Goal: Task Accomplishment & Management: Manage account settings

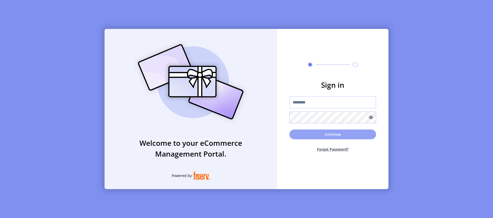
type input "**********"
click at [326, 134] on button "Continue" at bounding box center [332, 135] width 87 height 10
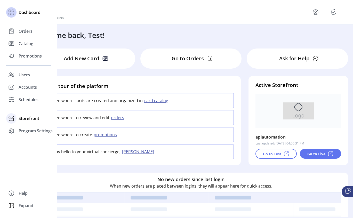
click at [24, 118] on span "Storefront" at bounding box center [29, 118] width 21 height 6
click at [32, 129] on span "Configuration" at bounding box center [32, 129] width 27 height 6
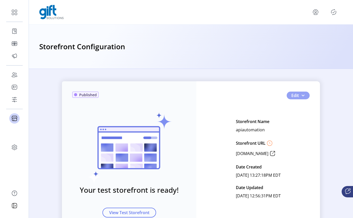
click at [304, 96] on button "Edit" at bounding box center [298, 96] width 23 height 8
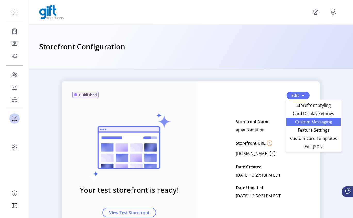
click at [315, 122] on span "Custom Messaging" at bounding box center [314, 122] width 48 height 4
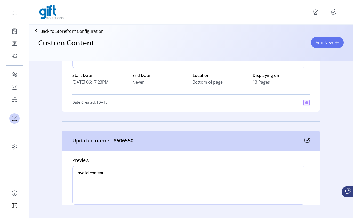
click at [305, 141] on icon at bounding box center [307, 140] width 5 height 5
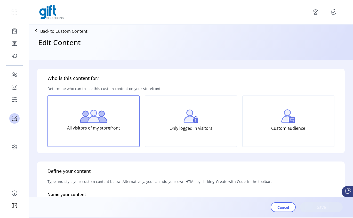
type input "**********"
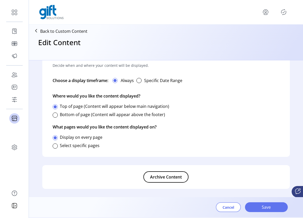
click at [230, 206] on span "Cancel" at bounding box center [229, 207] width 12 height 5
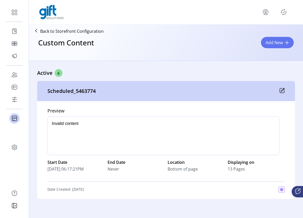
click at [284, 36] on div "Custom Content Add New" at bounding box center [166, 47] width 270 height 23
click at [281, 42] on span "Add New" at bounding box center [274, 42] width 17 height 6
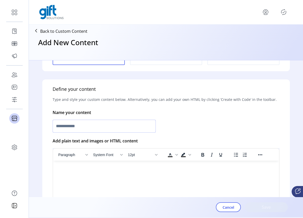
click at [81, 123] on input "text" at bounding box center [104, 126] width 103 height 13
type input "****"
drag, startPoint x: 101, startPoint y: 157, endPoint x: 48, endPoint y: 2, distance: 163.8
click at [101, 157] on button "System Font" at bounding box center [108, 154] width 34 height 7
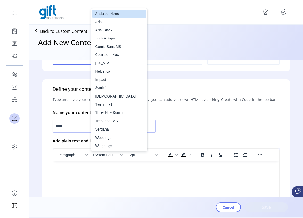
click at [101, 165] on html at bounding box center [166, 163] width 226 height 4
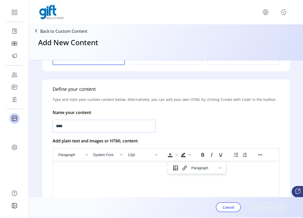
click at [102, 165] on html at bounding box center [166, 163] width 226 height 4
click at [113, 165] on html at bounding box center [166, 163] width 226 height 4
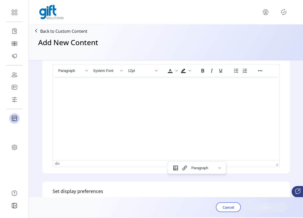
click at [104, 81] on html at bounding box center [166, 79] width 226 height 4
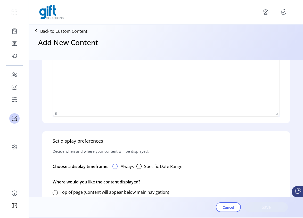
click at [117, 167] on div at bounding box center [115, 166] width 5 height 5
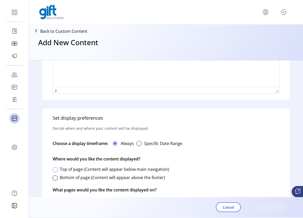
click at [54, 169] on div at bounding box center [55, 169] width 5 height 5
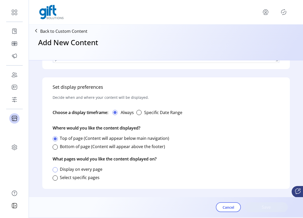
click at [55, 170] on div at bounding box center [55, 169] width 5 height 5
click at [56, 180] on div at bounding box center [55, 178] width 5 height 5
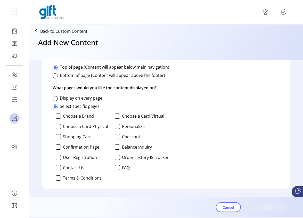
click at [116, 138] on div at bounding box center [117, 136] width 5 height 5
click at [60, 126] on div at bounding box center [58, 126] width 5 height 5
click at [59, 138] on div at bounding box center [58, 136] width 5 height 5
click at [56, 159] on div at bounding box center [58, 157] width 5 height 5
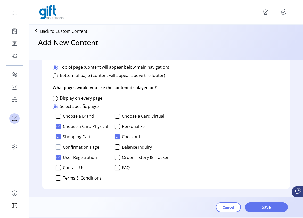
click at [58, 148] on div at bounding box center [58, 147] width 5 height 5
drag, startPoint x: 113, startPoint y: 168, endPoint x: 120, endPoint y: 169, distance: 7.0
click at [113, 168] on div "Choose a Brand Choose a Card Virtual Choose a Card Physical Personalize Shoppin…" at bounding box center [111, 147] width 116 height 71
click at [120, 169] on p-checkbox "FAQ" at bounding box center [142, 167] width 54 height 5
click at [116, 165] on div "Choose a Brand Choose a Card Virtual Choose a Card Physical Personalize Shoppin…" at bounding box center [111, 147] width 116 height 71
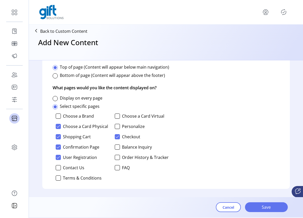
drag, startPoint x: 117, startPoint y: 169, endPoint x: 122, endPoint y: 156, distance: 14.4
click at [117, 169] on div at bounding box center [117, 167] width 5 height 5
click at [116, 149] on div at bounding box center [117, 147] width 5 height 5
click at [118, 118] on div "Choose a Brand Choose a Card Virtual Choose a Card Physical Personalize Shoppin…" at bounding box center [111, 147] width 116 height 71
click at [118, 117] on div at bounding box center [117, 116] width 5 height 5
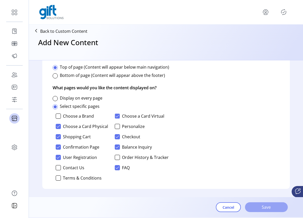
click at [263, 208] on span "Save" at bounding box center [266, 207] width 29 height 6
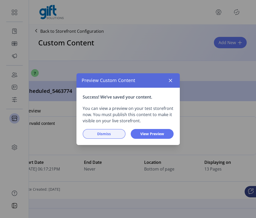
click at [103, 133] on span "Dismiss" at bounding box center [103, 133] width 29 height 5
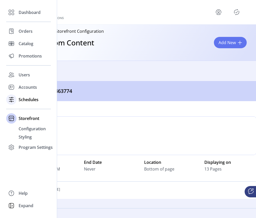
click at [29, 101] on span "Schedules" at bounding box center [29, 100] width 20 height 6
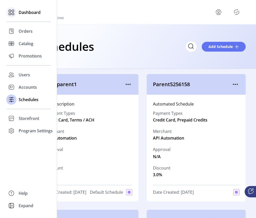
click at [16, 12] on div at bounding box center [11, 12] width 10 height 10
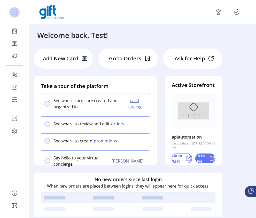
click at [206, 163] on p "Go to Live" at bounding box center [201, 158] width 12 height 11
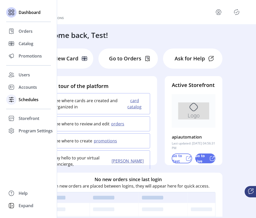
click at [17, 102] on div "Schedules" at bounding box center [28, 99] width 45 height 12
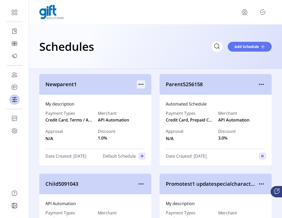
click at [139, 84] on icon "menu" at bounding box center [139, 84] width 1 height 1
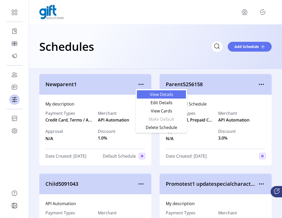
click at [166, 94] on span "View Details" at bounding box center [161, 94] width 43 height 4
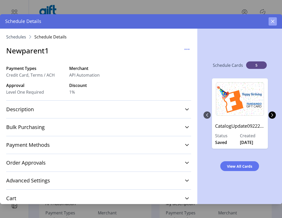
click at [272, 23] on icon "button" at bounding box center [273, 21] width 4 height 4
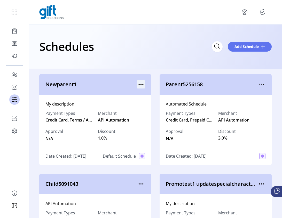
click at [143, 84] on icon "menu" at bounding box center [141, 84] width 8 height 8
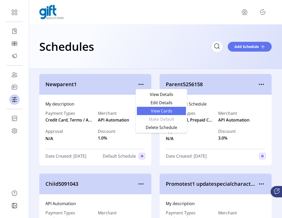
click at [163, 113] on span "View Cards" at bounding box center [161, 111] width 43 height 4
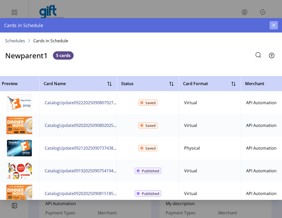
click at [274, 27] on icon "button" at bounding box center [274, 25] width 4 height 4
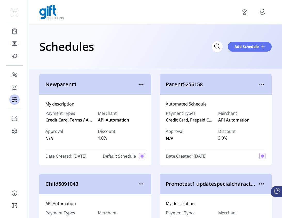
click at [265, 12] on icon "Publisher Panel" at bounding box center [262, 12] width 8 height 8
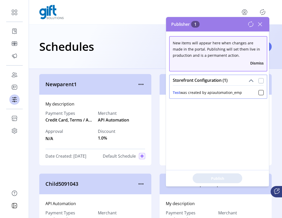
click at [260, 82] on div at bounding box center [260, 80] width 5 height 5
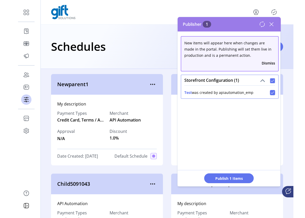
scroll to position [3, 2]
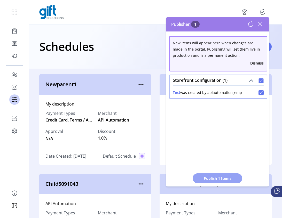
click at [215, 182] on button "Publish 1 Items" at bounding box center [218, 178] width 50 height 10
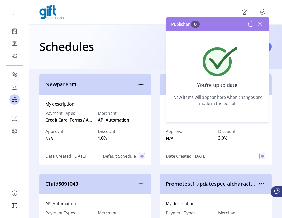
click at [259, 25] on icon at bounding box center [260, 24] width 4 height 4
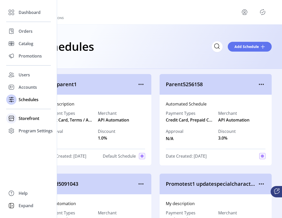
click at [26, 119] on span "Storefront" at bounding box center [29, 118] width 21 height 6
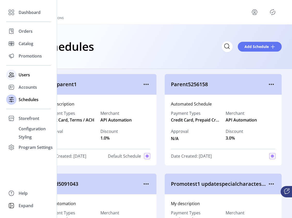
click at [26, 75] on span "Users" at bounding box center [24, 75] width 11 height 6
click at [28, 118] on span "Storefront" at bounding box center [29, 118] width 21 height 6
click at [29, 128] on span "Configuration" at bounding box center [32, 129] width 27 height 6
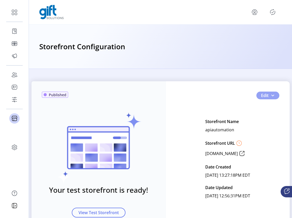
click at [271, 96] on span "button" at bounding box center [273, 95] width 4 height 4
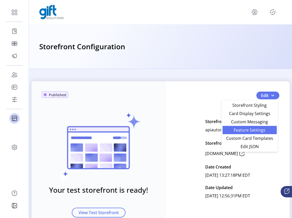
click at [257, 130] on span "Feature Settings" at bounding box center [250, 130] width 48 height 4
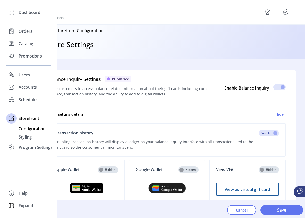
click at [31, 131] on span "Configuration" at bounding box center [32, 129] width 27 height 6
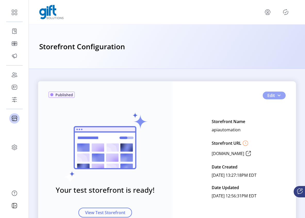
click at [279, 95] on span "button" at bounding box center [279, 95] width 4 height 4
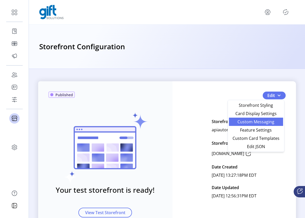
click at [260, 124] on span "Custom Messaging" at bounding box center [256, 122] width 48 height 4
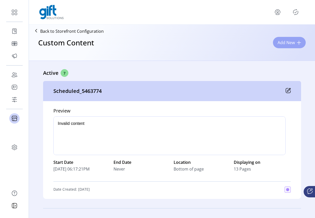
click at [288, 39] on button "Add New" at bounding box center [289, 42] width 33 height 11
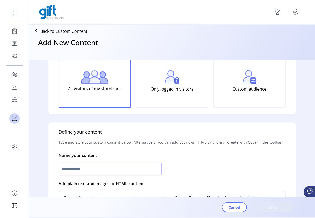
scroll to position [42, 0]
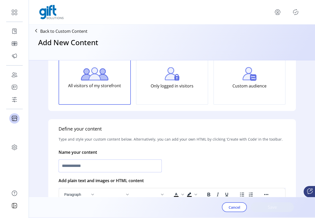
click at [95, 171] on input "text" at bounding box center [110, 166] width 103 height 13
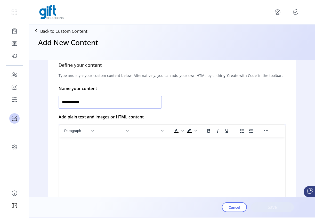
scroll to position [136, 0]
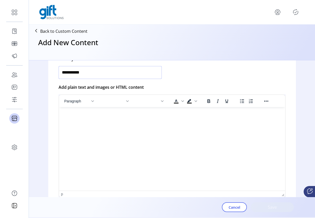
type input "**********"
click at [132, 111] on html at bounding box center [172, 109] width 226 height 4
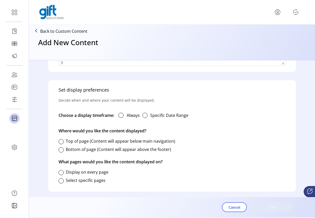
scroll to position [271, 0]
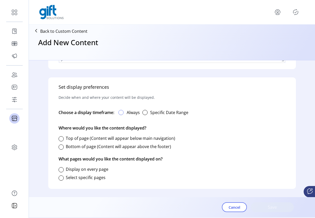
click at [122, 113] on div at bounding box center [120, 112] width 5 height 5
click at [62, 148] on div at bounding box center [61, 147] width 5 height 5
click at [61, 169] on div at bounding box center [61, 169] width 5 height 5
click at [272, 205] on span "Save" at bounding box center [272, 207] width 29 height 6
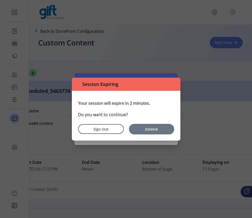
click at [150, 128] on span "Extend" at bounding box center [151, 128] width 40 height 5
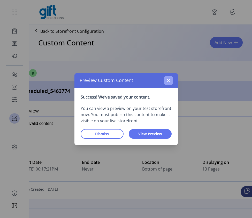
click at [166, 81] on icon "button" at bounding box center [168, 80] width 4 height 4
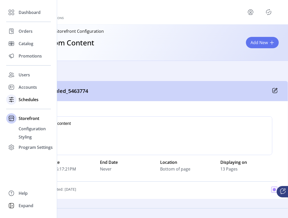
click at [27, 100] on span "Schedules" at bounding box center [29, 100] width 20 height 6
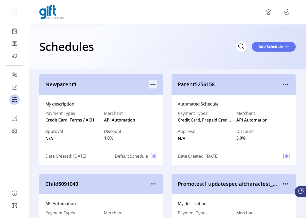
click at [153, 83] on icon "menu" at bounding box center [153, 84] width 8 height 8
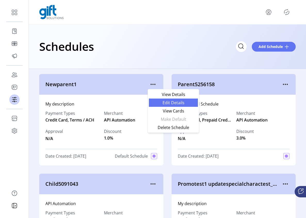
click at [180, 104] on span "Edit Details" at bounding box center [173, 103] width 43 height 4
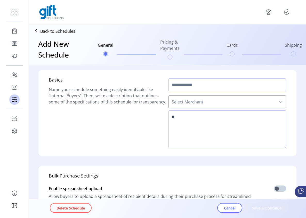
type input "**********"
type textarea "**********"
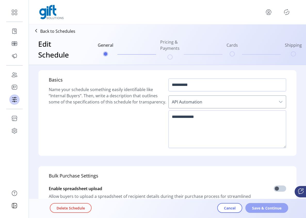
click at [266, 207] on span "Save & Continue" at bounding box center [266, 207] width 29 height 5
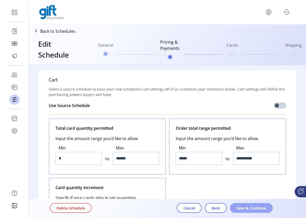
click at [266, 207] on span "Save & Continue" at bounding box center [251, 207] width 29 height 5
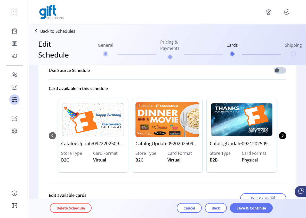
scroll to position [42, 0]
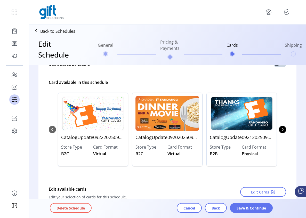
click at [83, 137] on p "CatalogUpdate09222025090807927" at bounding box center [93, 137] width 64 height 13
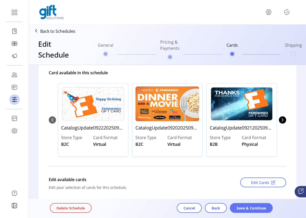
scroll to position [54, 0]
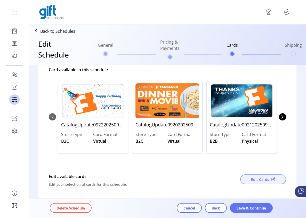
click at [260, 179] on span "Edit Cards" at bounding box center [260, 179] width 18 height 5
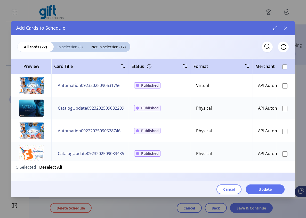
click at [70, 46] on span "In selection (5)" at bounding box center [70, 46] width 33 height 5
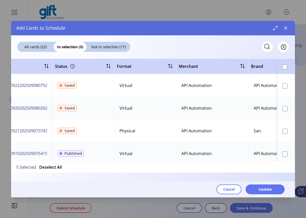
scroll to position [0, 0]
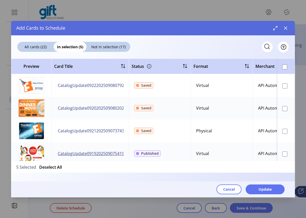
click at [95, 152] on span "CatalogUpdate09192025090754194" at bounding box center [92, 153] width 69 height 6
click at [86, 154] on span "CatalogUpdate09192025090754194" at bounding box center [92, 153] width 69 height 6
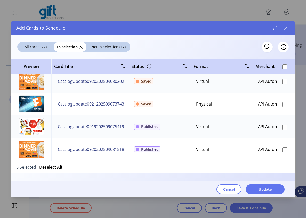
scroll to position [31, 0]
click at [92, 145] on button "CatalogUpdate09202025090815185" at bounding box center [92, 149] width 71 height 8
click at [91, 146] on span "CatalogUpdate09202025090815185" at bounding box center [92, 149] width 69 height 6
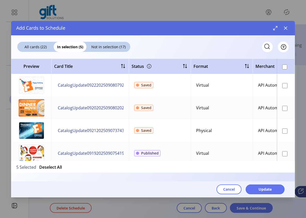
scroll to position [0, 0]
click at [227, 191] on span "Cancel" at bounding box center [229, 189] width 12 height 5
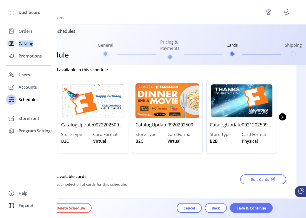
click at [20, 45] on span "Catalog" at bounding box center [26, 44] width 15 height 6
click at [19, 45] on span "Catalog" at bounding box center [26, 44] width 15 height 6
click at [27, 45] on span "Catalog" at bounding box center [26, 44] width 15 height 6
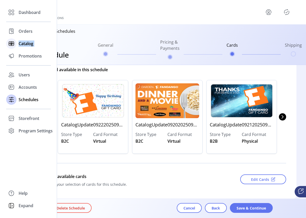
click at [27, 44] on span "Catalog" at bounding box center [26, 44] width 15 height 6
click at [27, 45] on span "Catalog" at bounding box center [26, 44] width 15 height 6
click at [29, 56] on span "Promotions" at bounding box center [30, 56] width 23 height 6
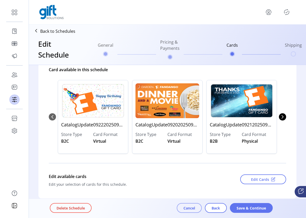
click at [197, 208] on button "Cancel" at bounding box center [189, 208] width 25 height 10
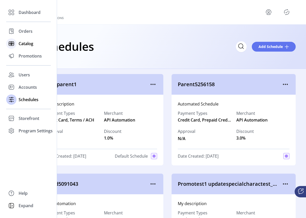
click at [19, 44] on span "Catalog" at bounding box center [26, 44] width 15 height 6
click at [27, 54] on span "Promotions" at bounding box center [30, 56] width 23 height 6
click at [28, 51] on div "Promotions" at bounding box center [28, 56] width 45 height 12
click at [28, 59] on span "Promotions" at bounding box center [30, 56] width 23 height 6
click at [25, 45] on span "Catalog" at bounding box center [26, 44] width 15 height 6
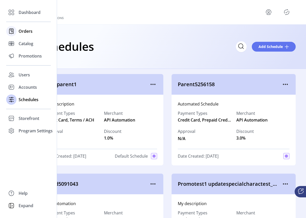
click at [22, 30] on span "Orders" at bounding box center [26, 31] width 14 height 6
click at [23, 76] on span "Users" at bounding box center [24, 75] width 11 height 6
click at [26, 88] on span "Accounts" at bounding box center [28, 87] width 18 height 6
click at [29, 96] on div "Schedules" at bounding box center [28, 99] width 45 height 12
click at [25, 119] on span "Storefront" at bounding box center [29, 118] width 21 height 6
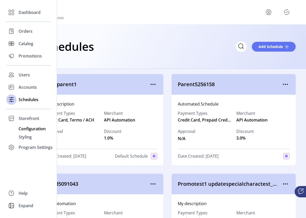
click at [36, 127] on span "Configuration" at bounding box center [32, 129] width 27 height 6
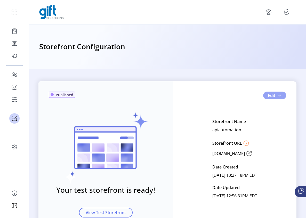
click at [281, 97] on button "Edit" at bounding box center [274, 96] width 23 height 8
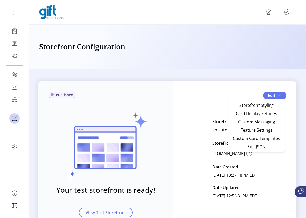
click at [244, 87] on div "Published Your test storefront is ready! View Test Storefront Edit Storefront N…" at bounding box center [167, 158] width 258 height 155
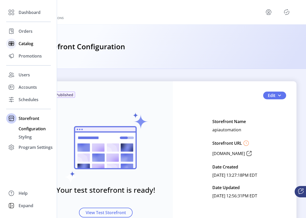
click at [29, 43] on span "Catalog" at bounding box center [26, 44] width 15 height 6
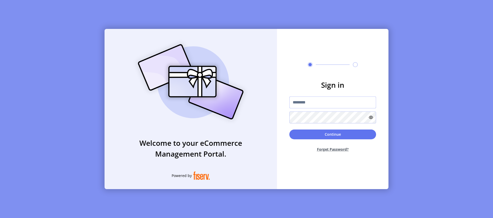
type input "**********"
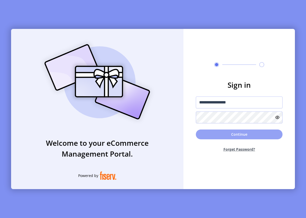
click at [239, 136] on button "Continue" at bounding box center [239, 135] width 87 height 10
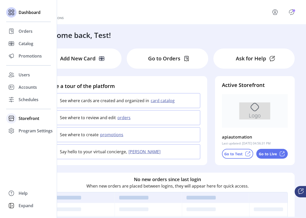
click at [25, 119] on span "Storefront" at bounding box center [29, 118] width 21 height 6
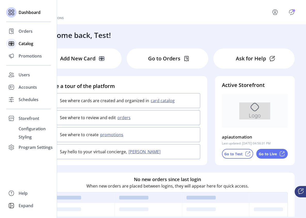
click at [27, 44] on span "Catalog" at bounding box center [26, 44] width 15 height 6
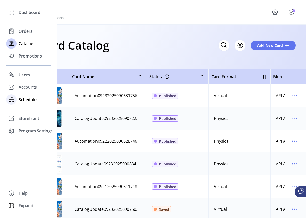
click at [29, 104] on div "Schedules" at bounding box center [28, 99] width 45 height 12
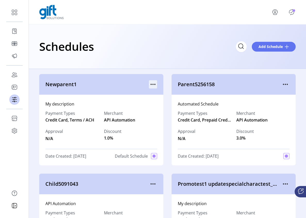
click at [152, 82] on icon "menu" at bounding box center [153, 84] width 8 height 8
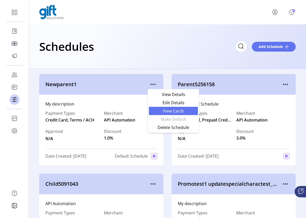
click at [177, 111] on span "View Cards" at bounding box center [173, 111] width 43 height 4
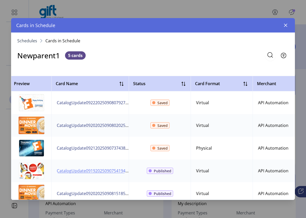
drag, startPoint x: 130, startPoint y: 172, endPoint x: 76, endPoint y: 169, distance: 54.3
click at [76, 169] on tr "CatalogUpdate09192025090754194 Published Virtual API Automation API Automation …" at bounding box center [266, 171] width 510 height 23
click at [80, 171] on span "CatalogUpdate09192025090754194" at bounding box center [91, 171] width 69 height 6
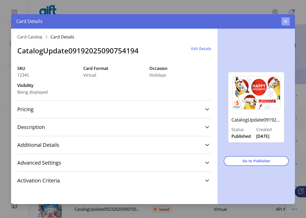
click at [283, 23] on button "button" at bounding box center [286, 21] width 8 height 8
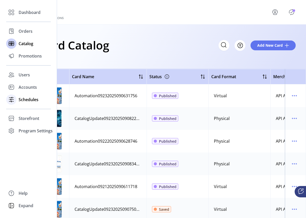
click at [17, 98] on div "Schedules" at bounding box center [28, 99] width 45 height 12
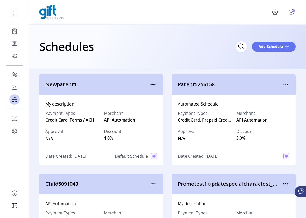
click at [292, 12] on icon "Publisher Panel" at bounding box center [292, 12] width 8 height 8
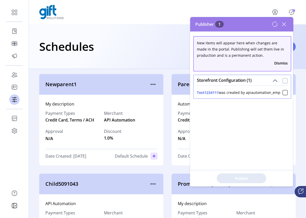
click at [283, 82] on div at bounding box center [285, 80] width 5 height 5
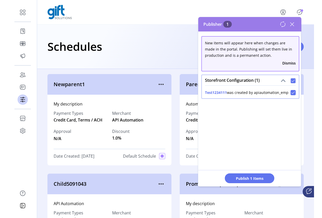
scroll to position [3, 2]
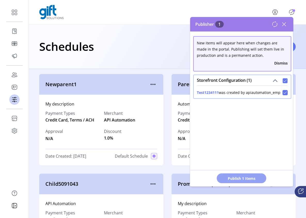
click at [239, 178] on span "Publish 1 Items" at bounding box center [242, 178] width 36 height 5
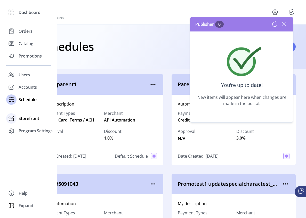
click at [26, 118] on span "Storefront" at bounding box center [29, 118] width 21 height 6
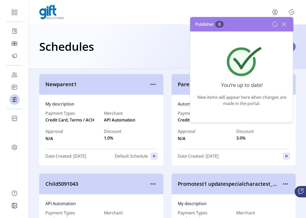
click at [284, 23] on icon at bounding box center [284, 24] width 8 height 8
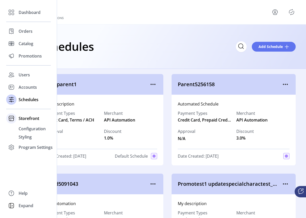
click at [22, 118] on span "Storefront" at bounding box center [29, 118] width 21 height 6
click at [29, 118] on span "Storefront" at bounding box center [29, 118] width 21 height 6
click at [31, 129] on span "Configuration" at bounding box center [32, 129] width 27 height 6
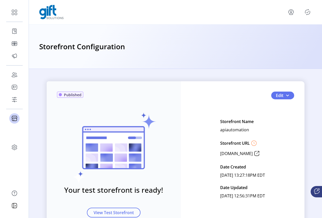
scroll to position [30, 0]
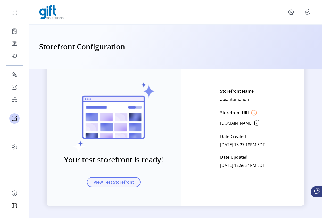
click at [102, 184] on span "View Test Storefront" at bounding box center [114, 182] width 40 height 6
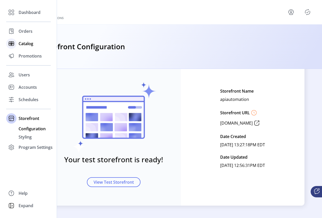
click at [30, 45] on span "Catalog" at bounding box center [26, 44] width 15 height 6
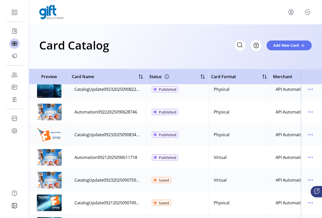
scroll to position [38, 0]
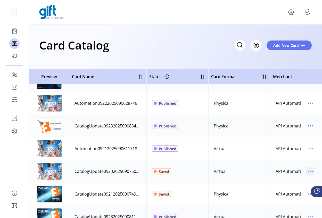
click at [307, 172] on icon "menu" at bounding box center [311, 171] width 8 height 8
click at [289, 194] on link "Delete Card" at bounding box center [286, 198] width 49 height 8
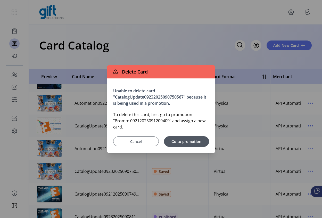
click at [135, 140] on span "Cancel" at bounding box center [136, 141] width 33 height 5
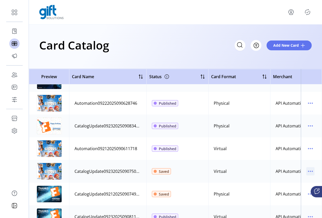
click at [308, 173] on icon "menu" at bounding box center [311, 171] width 8 height 8
click at [283, 190] on span "Edit Details" at bounding box center [286, 190] width 43 height 4
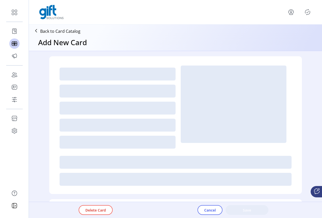
type textarea "**********"
type input "*"
type input "**"
type input "****"
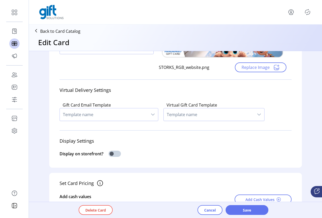
scroll to position [137, 0]
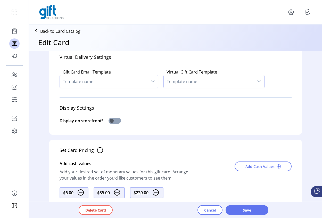
drag, startPoint x: 114, startPoint y: 121, endPoint x: 118, endPoint y: 122, distance: 4.4
click at [114, 121] on span at bounding box center [115, 121] width 12 height 6
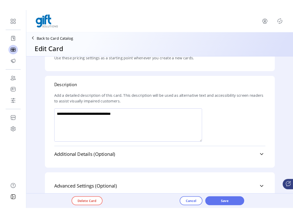
scroll to position [389, 0]
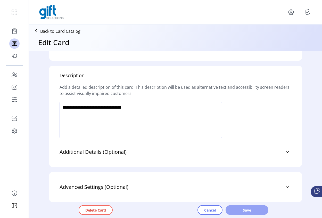
click at [252, 210] on span "Save" at bounding box center [247, 210] width 29 height 5
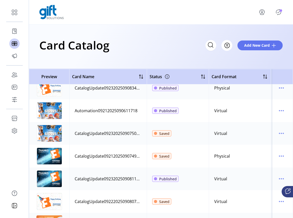
scroll to position [97, 0]
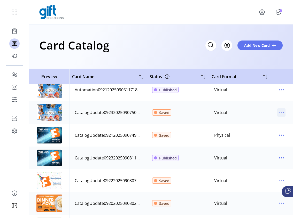
click at [278, 111] on icon "menu" at bounding box center [281, 112] width 8 height 8
click at [263, 131] on span "Edit Details" at bounding box center [256, 131] width 43 height 4
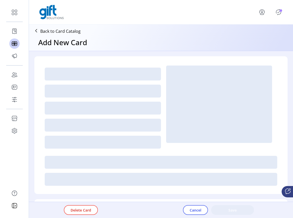
type textarea "**********"
type input "*"
type input "**"
type input "****"
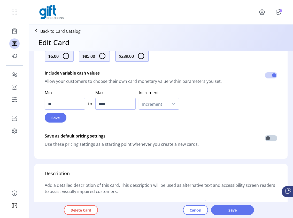
scroll to position [388, 0]
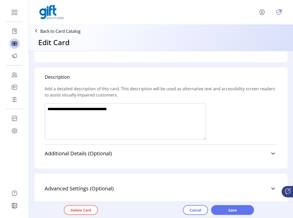
click at [234, 210] on span "Save" at bounding box center [232, 210] width 29 height 5
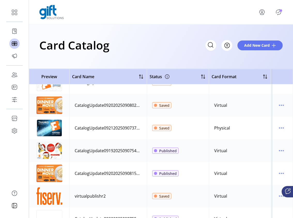
scroll to position [143, 0]
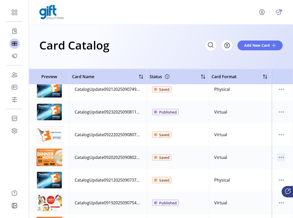
click at [281, 157] on icon "menu" at bounding box center [281, 157] width 1 height 1
click at [275, 15] on icon "Publisher Panel" at bounding box center [278, 12] width 8 height 8
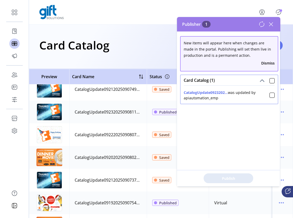
click at [227, 179] on div "Publish" at bounding box center [228, 178] width 103 height 16
click at [271, 78] on div at bounding box center [271, 80] width 5 height 5
click at [232, 181] on button "Publish 1 Items" at bounding box center [228, 178] width 50 height 10
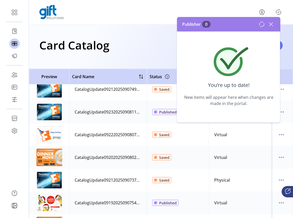
click at [271, 24] on icon at bounding box center [271, 24] width 4 height 4
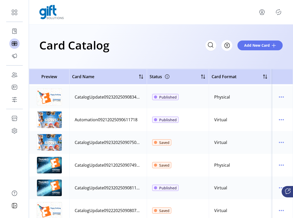
scroll to position [0, 0]
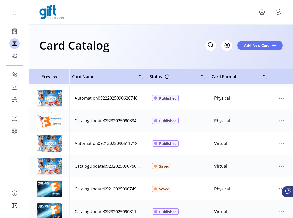
scroll to position [50, 0]
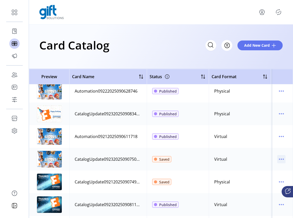
click at [280, 158] on icon "menu" at bounding box center [281, 159] width 8 height 8
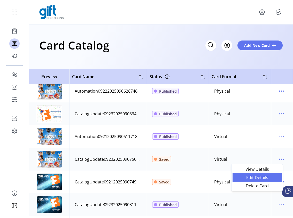
click at [261, 179] on span "Edit Details" at bounding box center [256, 178] width 43 height 4
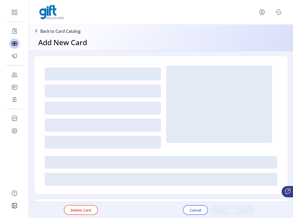
type textarea "**********"
type input "*"
type input "**"
type input "****"
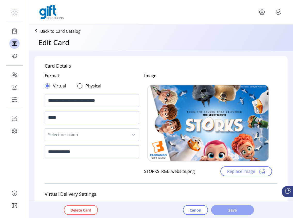
click at [229, 209] on span "Save" at bounding box center [232, 210] width 29 height 5
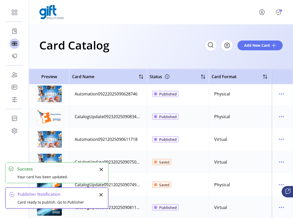
scroll to position [50, 0]
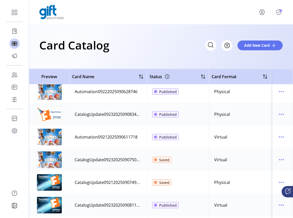
click at [280, 12] on icon "Publisher Panel" at bounding box center [278, 12] width 8 height 8
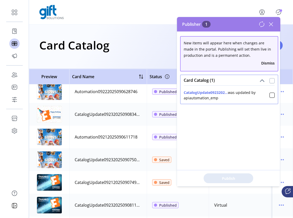
click at [270, 81] on div at bounding box center [271, 80] width 5 height 5
click at [229, 180] on span "Publish 1 Items" at bounding box center [228, 178] width 36 height 5
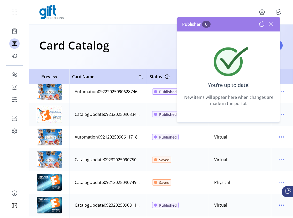
click at [271, 27] on icon at bounding box center [271, 24] width 8 height 8
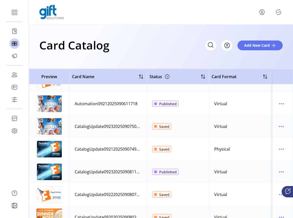
scroll to position [84, 0]
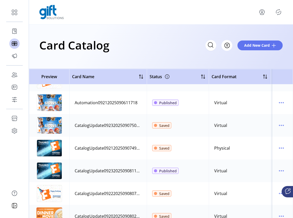
click at [280, 12] on icon "Publisher Panel" at bounding box center [278, 12] width 8 height 8
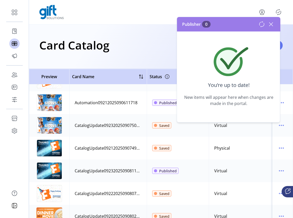
click at [272, 25] on icon at bounding box center [271, 24] width 4 height 4
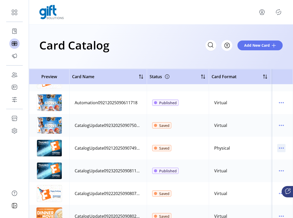
click at [281, 148] on icon "menu" at bounding box center [281, 148] width 8 height 8
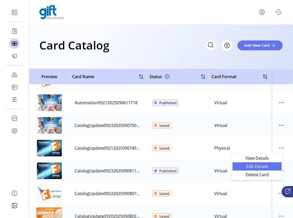
click at [263, 165] on span "Edit Details" at bounding box center [256, 166] width 43 height 4
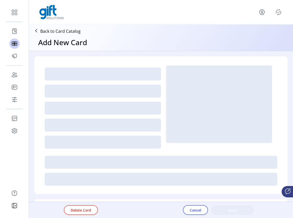
type textarea "**********"
type input "*"
type input "**"
type input "****"
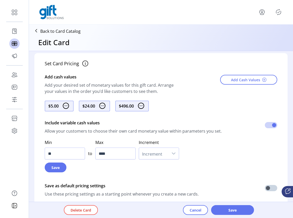
scroll to position [144, 0]
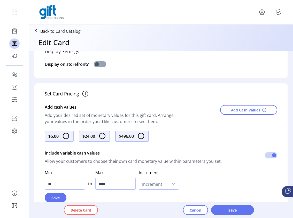
click at [104, 64] on span at bounding box center [100, 64] width 12 height 6
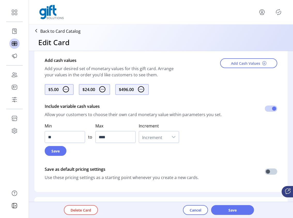
scroll to position [212, 0]
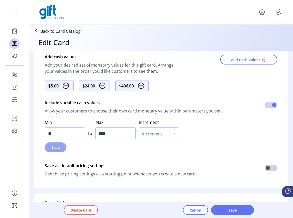
click at [56, 149] on span "Save" at bounding box center [55, 147] width 8 height 5
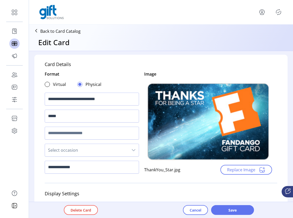
scroll to position [0, 0]
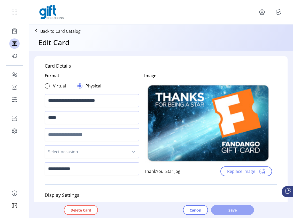
click at [242, 209] on span "Save" at bounding box center [232, 210] width 29 height 5
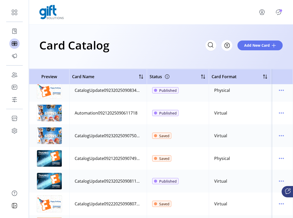
scroll to position [75, 0]
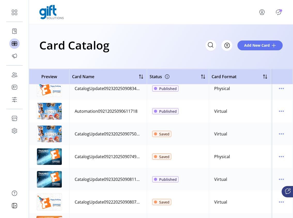
click at [278, 13] on icon "Publisher Panel" at bounding box center [278, 12] width 2 height 2
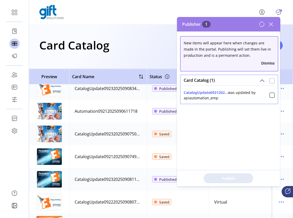
click at [272, 81] on div at bounding box center [271, 80] width 5 height 5
click at [271, 94] on icon at bounding box center [272, 95] width 4 height 4
click at [269, 97] on div at bounding box center [271, 95] width 5 height 5
click at [232, 178] on span "Publish 1 Items" at bounding box center [228, 178] width 36 height 5
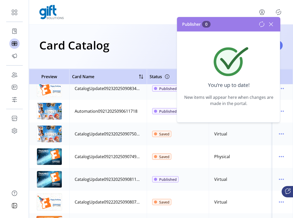
click at [273, 23] on icon at bounding box center [271, 24] width 8 height 8
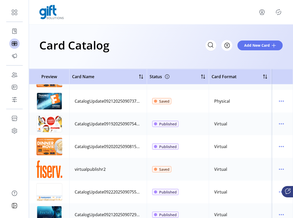
scroll to position [248, 0]
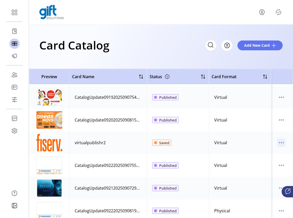
click at [280, 142] on icon "menu" at bounding box center [281, 143] width 8 height 8
click at [261, 161] on span "Edit Details" at bounding box center [256, 161] width 43 height 4
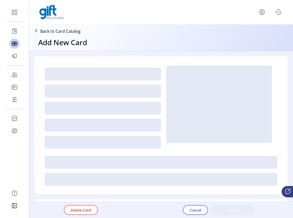
type textarea "**********"
type input "*"
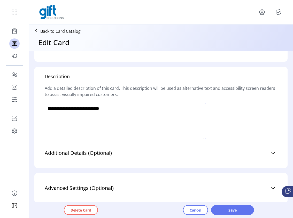
scroll to position [337, 0]
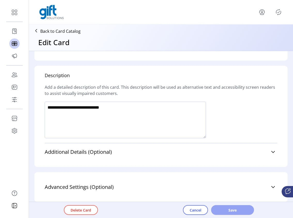
click at [225, 212] on span "Save" at bounding box center [232, 210] width 29 height 5
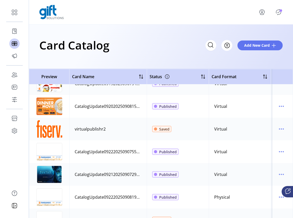
scroll to position [353, 0]
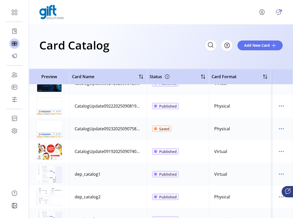
click at [276, 10] on icon "Publisher Panel" at bounding box center [278, 12] width 5 height 6
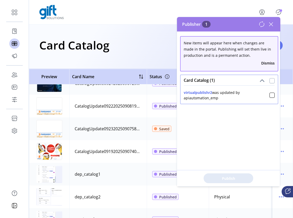
click at [269, 79] on div at bounding box center [271, 80] width 5 height 5
click at [236, 181] on button "Publish 1 Items" at bounding box center [228, 178] width 50 height 10
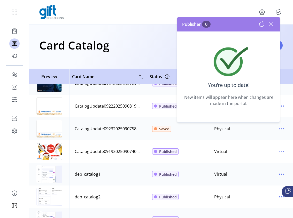
click at [270, 26] on icon at bounding box center [271, 24] width 8 height 8
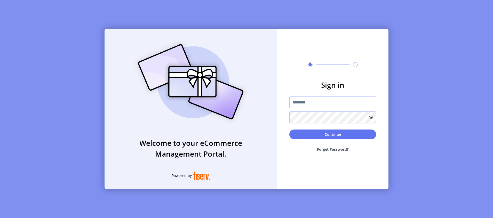
type input "**********"
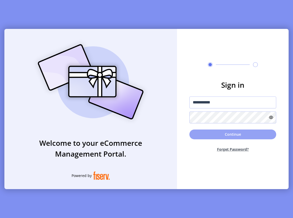
click at [245, 133] on button "Continue" at bounding box center [232, 135] width 87 height 10
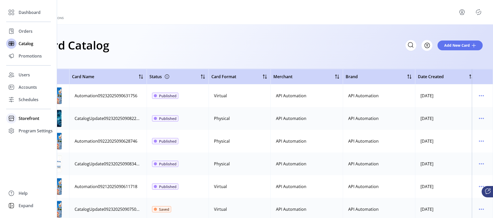
click at [19, 120] on span "Storefront" at bounding box center [29, 118] width 21 height 6
click at [19, 126] on span "Configuration" at bounding box center [32, 129] width 27 height 6
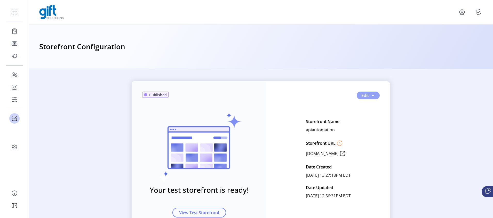
click at [372, 97] on span "button" at bounding box center [373, 95] width 4 height 4
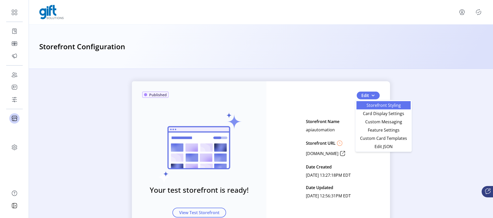
click at [378, 106] on span "Storefront Styling" at bounding box center [384, 105] width 48 height 4
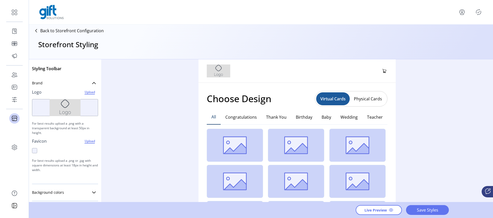
click at [37, 29] on icon at bounding box center [36, 31] width 8 height 8
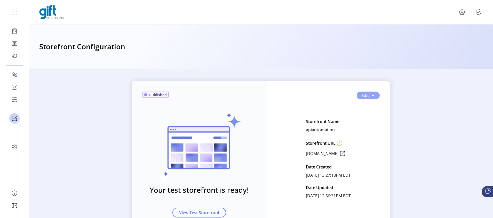
click at [374, 94] on button "Edit" at bounding box center [368, 96] width 23 height 8
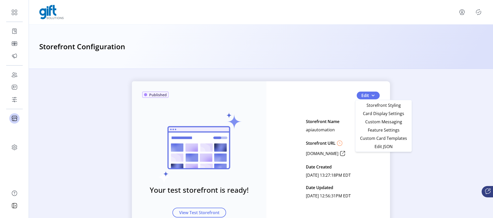
click at [271, 138] on div "Published Your test storefront is ready! View Test Storefront Edit Storefront N…" at bounding box center [261, 158] width 258 height 155
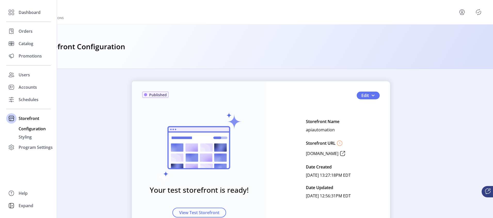
click at [18, 19] on div "Dashboard Orders Catalog Promotions Users Accounts Schedules Storefront Configu…" at bounding box center [28, 79] width 45 height 147
click at [22, 13] on span "Dashboard" at bounding box center [30, 12] width 22 height 6
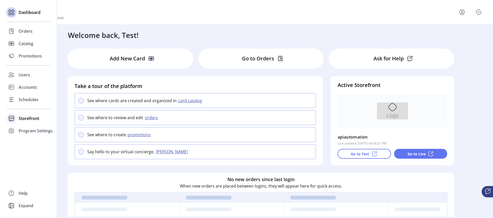
click at [34, 119] on span "Storefront" at bounding box center [29, 118] width 21 height 6
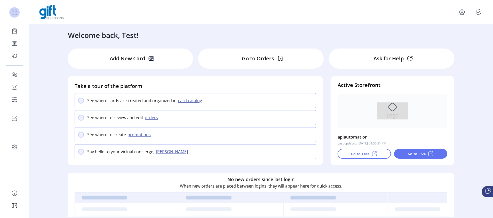
click at [421, 157] on div "Go to Live" at bounding box center [420, 154] width 53 height 10
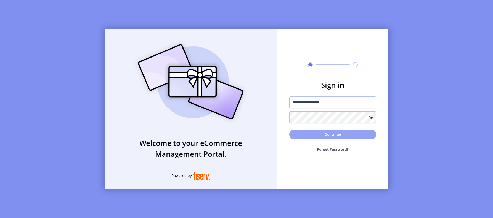
click at [323, 137] on button "Continue" at bounding box center [332, 135] width 87 height 10
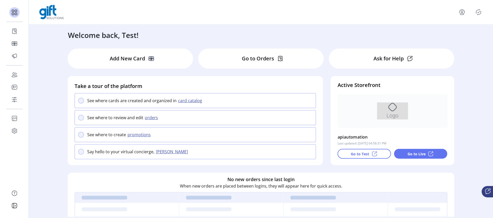
click at [478, 13] on icon "Publisher Panel" at bounding box center [478, 12] width 8 height 8
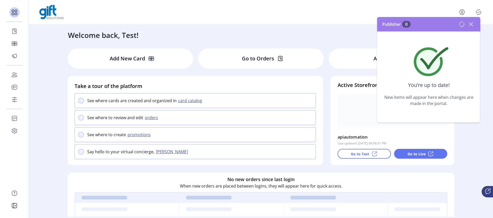
click at [469, 30] on div "Publisher 0" at bounding box center [428, 24] width 103 height 14
click at [470, 25] on icon at bounding box center [471, 24] width 8 height 8
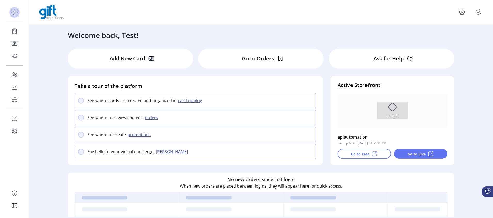
click at [459, 14] on icon "menu" at bounding box center [462, 12] width 8 height 8
click at [451, 37] on link "Sign Out" at bounding box center [451, 34] width 45 height 8
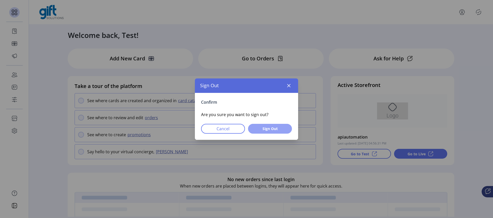
click at [276, 130] on span "Sign Out" at bounding box center [270, 128] width 30 height 5
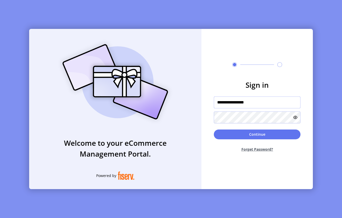
click at [258, 99] on input "**********" at bounding box center [257, 103] width 87 height 12
click at [263, 102] on input "**********" at bounding box center [257, 103] width 87 height 12
type input "**********"
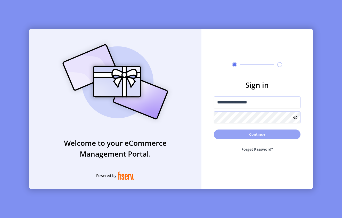
click at [249, 134] on button "Continue" at bounding box center [257, 135] width 87 height 10
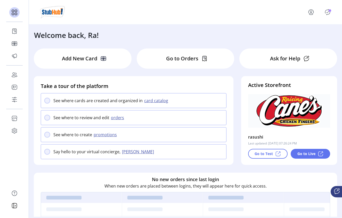
click at [327, 12] on icon "Publisher Panel" at bounding box center [328, 12] width 2 height 2
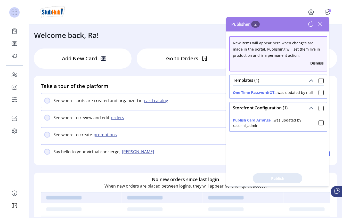
click at [320, 25] on icon at bounding box center [320, 24] width 8 height 8
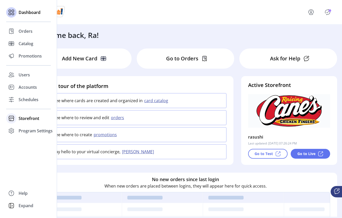
click at [26, 118] on span "Storefront" at bounding box center [29, 118] width 21 height 6
click at [30, 129] on span "Configuration" at bounding box center [32, 129] width 27 height 6
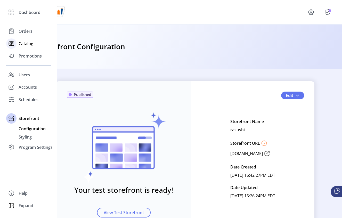
click at [25, 44] on span "Catalog" at bounding box center [26, 44] width 15 height 6
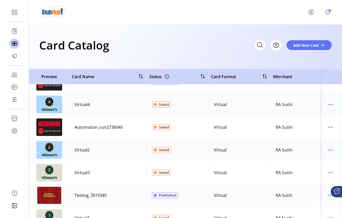
scroll to position [242, 0]
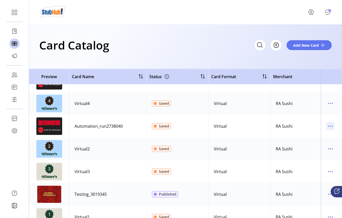
click at [329, 126] on icon "menu" at bounding box center [331, 126] width 8 height 8
click at [310, 146] on span "Edit Details" at bounding box center [306, 144] width 43 height 4
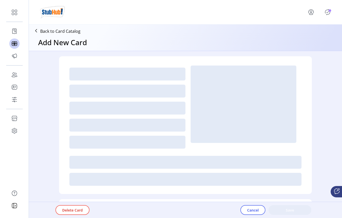
type textarea "**********"
type input "*"
type input "**"
type input "****"
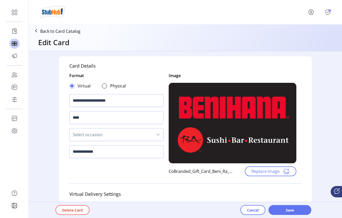
scroll to position [130, 0]
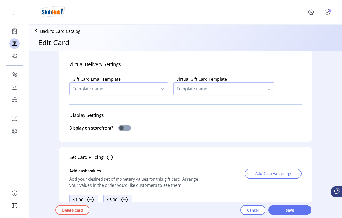
click at [122, 127] on span at bounding box center [124, 128] width 12 height 6
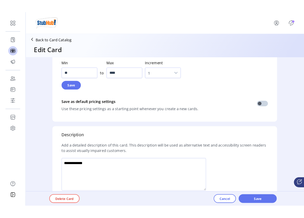
scroll to position [389, 0]
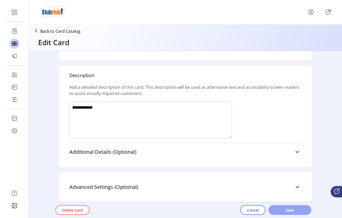
click at [287, 209] on span "Save" at bounding box center [289, 210] width 29 height 5
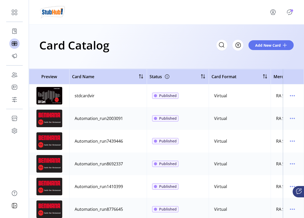
click at [290, 14] on icon "Publisher Panel" at bounding box center [289, 12] width 8 height 8
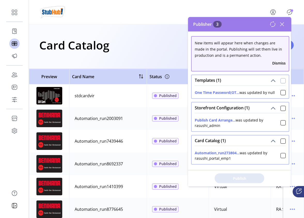
click at [280, 81] on div at bounding box center [282, 80] width 5 height 5
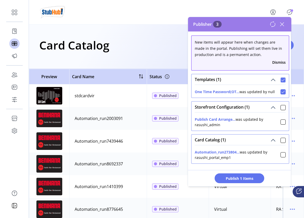
scroll to position [1, 0]
click at [280, 108] on div at bounding box center [282, 107] width 5 height 5
click at [280, 139] on div at bounding box center [282, 140] width 5 height 5
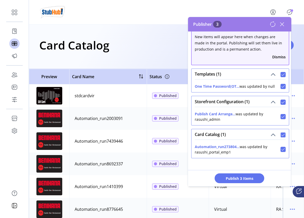
scroll to position [9, 0]
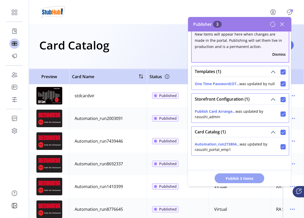
click at [246, 178] on span "Publish 3 Items" at bounding box center [239, 178] width 36 height 5
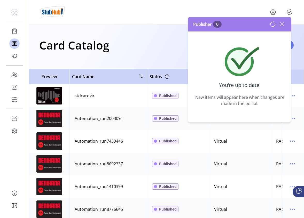
click at [284, 28] on icon at bounding box center [282, 24] width 8 height 8
click at [283, 25] on div "Card Catalog Filter Add New Card" at bounding box center [166, 47] width 275 height 44
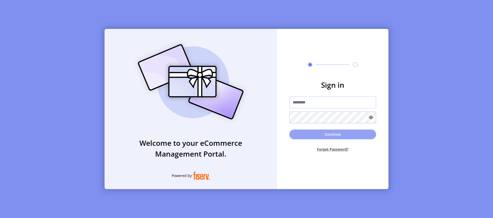
type input "**********"
click at [318, 133] on button "Continue" at bounding box center [332, 135] width 87 height 10
type input "**********"
click at [330, 136] on button "Continue" at bounding box center [332, 135] width 87 height 10
type input "**********"
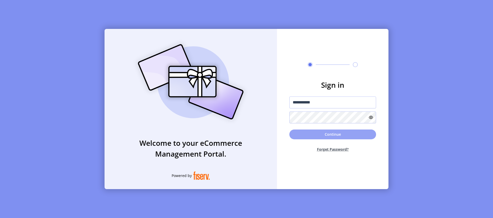
click at [330, 135] on button "Continue" at bounding box center [332, 135] width 87 height 10
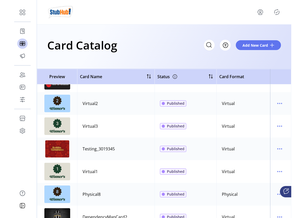
scroll to position [224, 0]
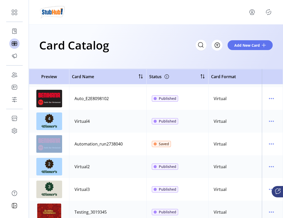
drag, startPoint x: 125, startPoint y: 146, endPoint x: 72, endPoint y: 144, distance: 52.7
click at [72, 144] on td "Automation_run2738040" at bounding box center [107, 144] width 77 height 23
click at [102, 147] on div "Automation_run2738040" at bounding box center [99, 144] width 48 height 6
click at [121, 144] on div "Automation_run2738040" at bounding box center [99, 144] width 48 height 6
drag, startPoint x: 123, startPoint y: 144, endPoint x: 74, endPoint y: 146, distance: 49.1
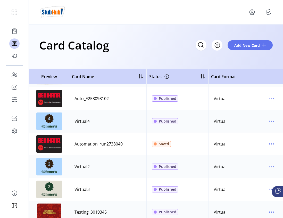
click at [74, 146] on td "Automation_run2738040" at bounding box center [107, 144] width 77 height 23
copy div "Automation_run2738040"
click at [268, 146] on icon "menu" at bounding box center [272, 144] width 8 height 8
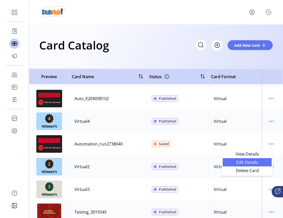
click at [253, 165] on link "Edit Details" at bounding box center [247, 162] width 49 height 8
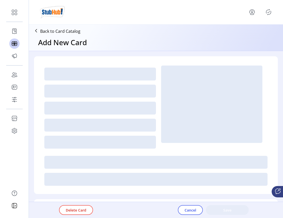
type textarea "**********"
type input "*"
type input "**"
type input "****"
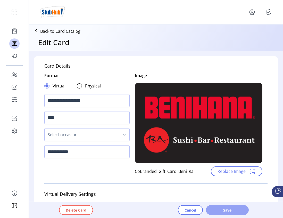
click at [220, 208] on span "Save" at bounding box center [227, 210] width 29 height 5
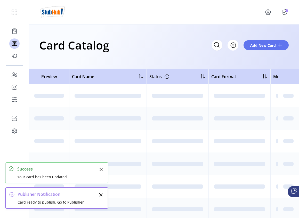
click at [285, 13] on icon "Publisher Panel" at bounding box center [285, 12] width 8 height 8
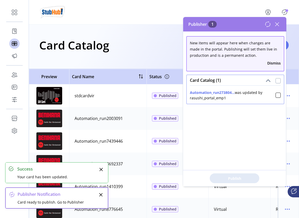
click at [276, 82] on div at bounding box center [278, 80] width 5 height 5
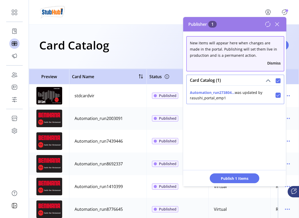
click at [229, 173] on div "Publish 1 Items" at bounding box center [234, 178] width 103 height 16
click at [226, 176] on span "Publish 1 Items" at bounding box center [235, 178] width 36 height 5
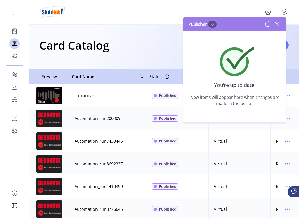
click at [275, 25] on icon at bounding box center [277, 24] width 8 height 8
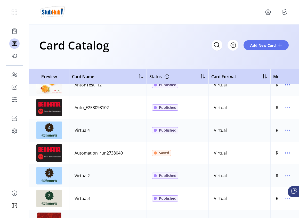
scroll to position [0, 0]
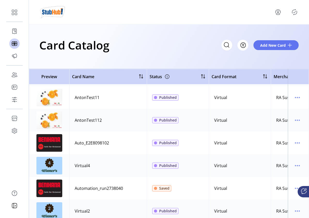
scroll to position [186, 0]
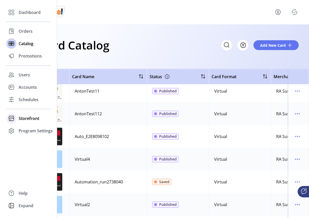
click at [30, 119] on span "Storefront" at bounding box center [29, 118] width 21 height 6
click at [38, 130] on span "Configuration" at bounding box center [32, 129] width 27 height 6
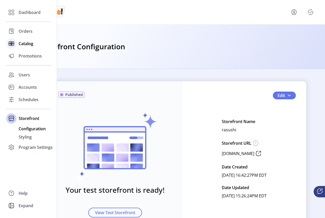
click at [21, 39] on div "Catalog" at bounding box center [28, 43] width 45 height 12
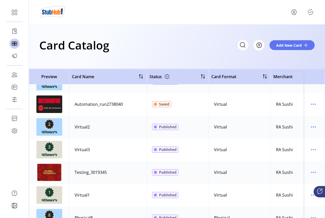
scroll to position [241, 0]
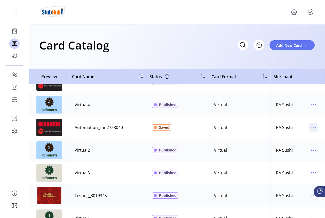
click at [299, 130] on icon "menu" at bounding box center [313, 127] width 8 height 8
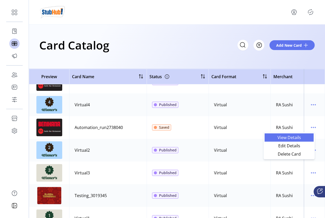
click at [294, 140] on span "View Details" at bounding box center [289, 138] width 43 height 4
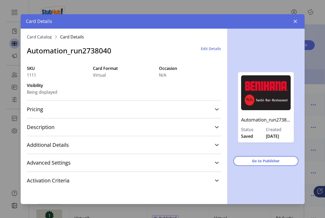
click at [294, 22] on icon "button" at bounding box center [295, 21] width 4 height 4
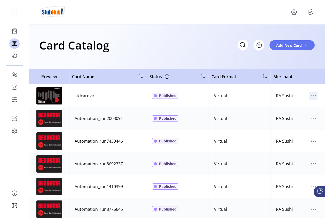
click at [299, 94] on icon "menu" at bounding box center [313, 96] width 8 height 8
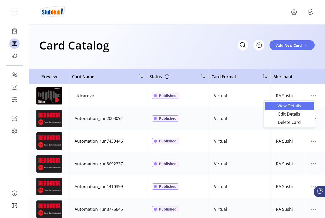
click at [295, 107] on span "View Details" at bounding box center [289, 106] width 43 height 4
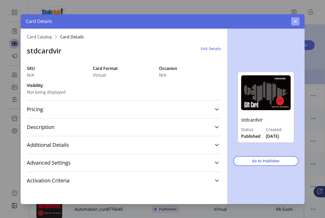
click at [297, 22] on icon "button" at bounding box center [295, 21] width 4 height 4
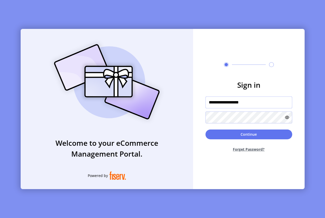
click at [254, 104] on input "**********" at bounding box center [248, 103] width 87 height 12
type input "**********"
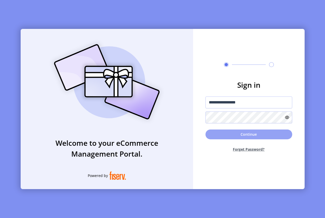
click at [239, 136] on button "Continue" at bounding box center [248, 135] width 87 height 10
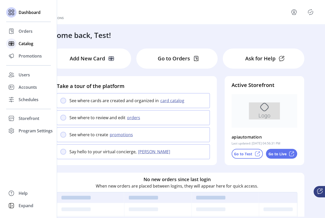
click at [26, 46] on span "Catalog" at bounding box center [26, 44] width 15 height 6
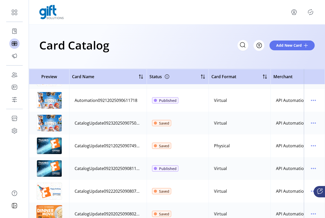
scroll to position [83, 0]
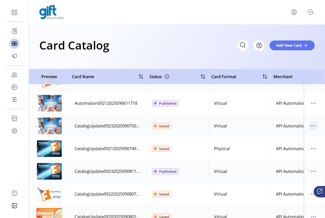
click at [299, 128] on icon "menu" at bounding box center [313, 126] width 8 height 8
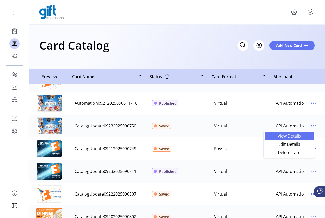
click at [296, 137] on span "View Details" at bounding box center [289, 136] width 43 height 4
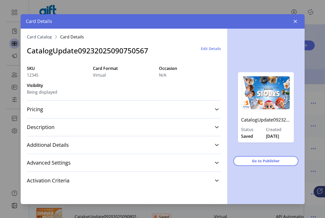
click at [295, 20] on icon "button" at bounding box center [295, 21] width 4 height 4
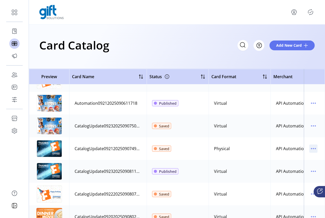
click at [299, 149] on icon "menu" at bounding box center [313, 148] width 1 height 1
click at [296, 158] on span "View Details" at bounding box center [289, 159] width 43 height 4
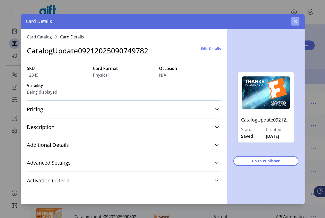
click at [297, 19] on button "button" at bounding box center [295, 21] width 8 height 8
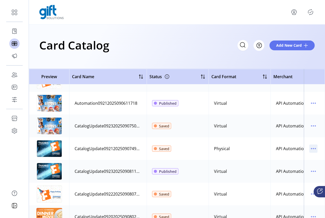
click at [299, 147] on icon "menu" at bounding box center [313, 149] width 8 height 8
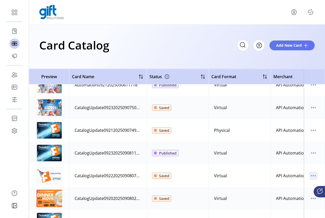
click at [299, 178] on icon "menu" at bounding box center [313, 176] width 8 height 8
click at [290, 188] on span "View Details" at bounding box center [289, 186] width 43 height 4
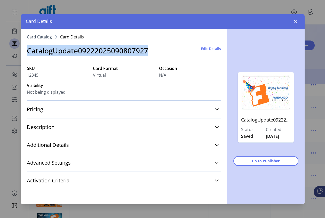
drag, startPoint x: 149, startPoint y: 50, endPoint x: 21, endPoint y: 49, distance: 127.8
click at [21, 49] on div "**********" at bounding box center [124, 117] width 207 height 176
copy h3 "CatalogUpdate09222025090807927"
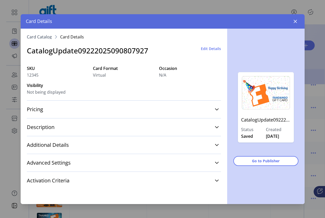
click at [299, 21] on div "Card Details" at bounding box center [163, 21] width 284 height 14
click at [298, 22] on button "button" at bounding box center [295, 21] width 8 height 8
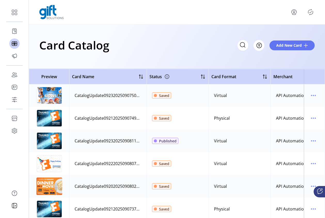
scroll to position [115, 0]
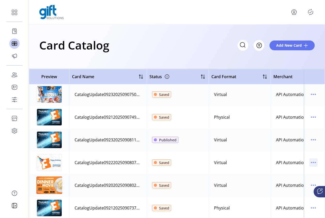
click at [299, 162] on icon "menu" at bounding box center [313, 162] width 8 height 8
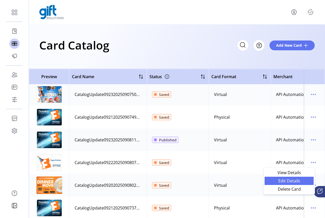
click at [294, 183] on span "Edit Details" at bounding box center [289, 181] width 43 height 4
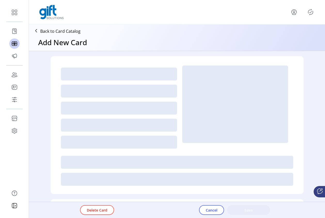
type textarea "**********"
type input "*"
type input "**"
type input "****"
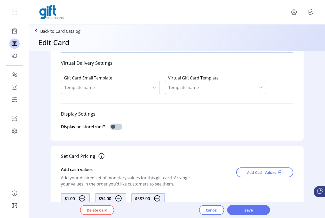
scroll to position [131, 0]
click at [117, 130] on p-inputswitch at bounding box center [116, 128] width 12 height 6
click at [116, 127] on span at bounding box center [116, 126] width 12 height 6
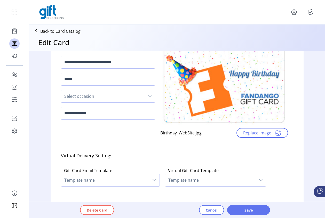
scroll to position [255, 0]
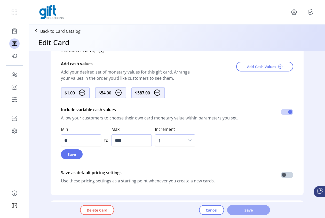
click at [250, 208] on span "Save" at bounding box center [248, 210] width 29 height 5
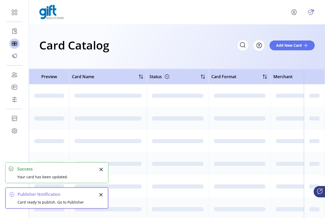
click at [299, 13] on icon "Publisher Panel" at bounding box center [310, 12] width 8 height 8
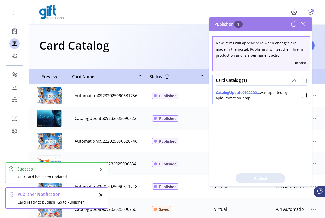
click at [299, 82] on div at bounding box center [304, 80] width 5 height 5
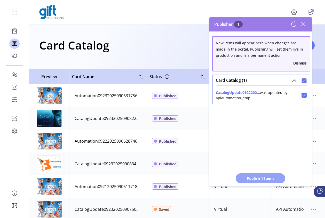
click at [264, 180] on span "Publish 1 Items" at bounding box center [260, 178] width 36 height 5
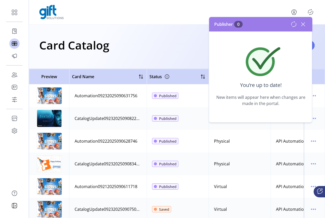
click at [299, 24] on icon at bounding box center [303, 24] width 8 height 8
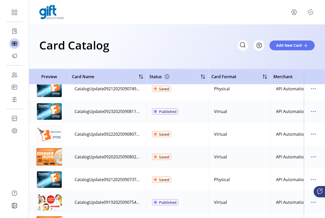
scroll to position [144, 0]
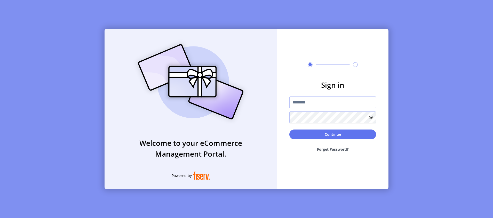
type input "**********"
click at [311, 103] on input "**********" at bounding box center [332, 103] width 87 height 12
click at [334, 103] on input "**********" at bounding box center [332, 103] width 87 height 12
click at [330, 132] on button "Continue" at bounding box center [332, 135] width 87 height 10
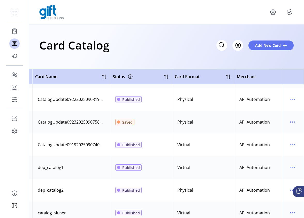
scroll to position [360, 0]
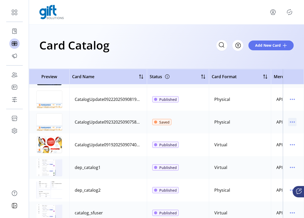
click at [290, 121] on icon "menu" at bounding box center [292, 122] width 8 height 8
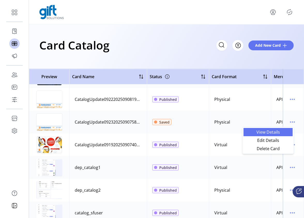
click at [276, 132] on span "View Details" at bounding box center [267, 132] width 43 height 4
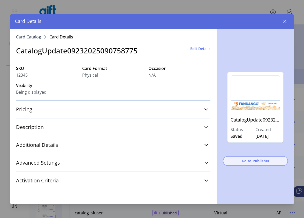
click at [251, 160] on span "Go to Publisher" at bounding box center [255, 160] width 52 height 5
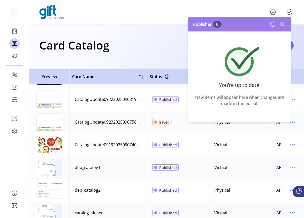
click at [284, 23] on icon at bounding box center [282, 24] width 8 height 8
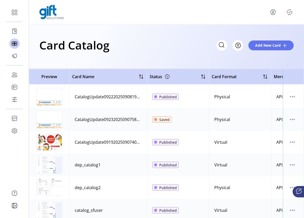
scroll to position [370, 0]
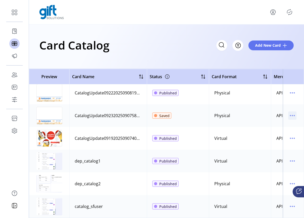
click at [291, 112] on icon "menu" at bounding box center [292, 116] width 8 height 8
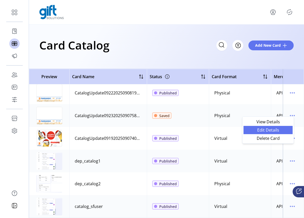
click at [267, 131] on span "Edit Details" at bounding box center [267, 130] width 43 height 4
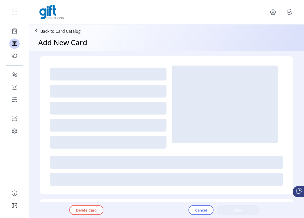
type textarea "**********"
type input "*"
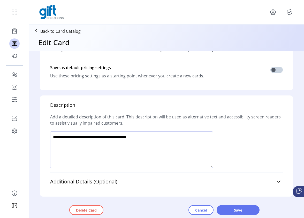
scroll to position [303, 0]
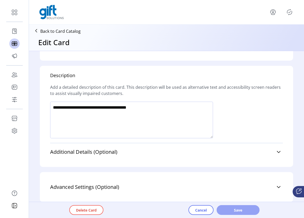
click at [235, 211] on span "Save" at bounding box center [237, 210] width 29 height 5
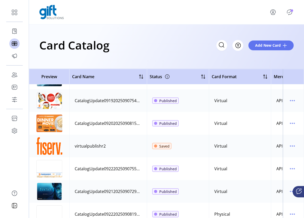
scroll to position [370, 0]
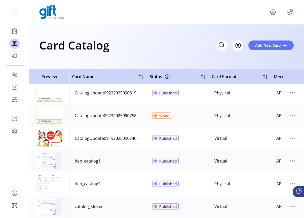
click at [290, 11] on p-badge "Publisher Panel" at bounding box center [291, 10] width 3 height 3
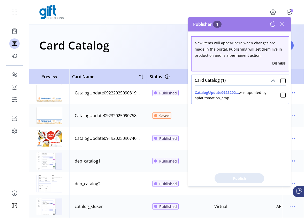
click at [277, 84] on div "Card Catalog (1)" at bounding box center [239, 80] width 97 height 10
click at [280, 81] on div at bounding box center [282, 80] width 5 height 5
drag, startPoint x: 244, startPoint y: 177, endPoint x: 248, endPoint y: 178, distance: 3.7
click at [244, 177] on span "Publish 1 Items" at bounding box center [239, 178] width 36 height 5
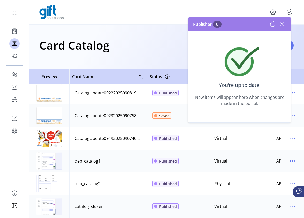
drag, startPoint x: 282, startPoint y: 32, endPoint x: 283, endPoint y: 25, distance: 7.4
click at [282, 31] on div "Publisher 0 You’re up to date! New items will appear here when changes are made…" at bounding box center [239, 69] width 103 height 105
click at [283, 25] on icon at bounding box center [282, 24] width 8 height 8
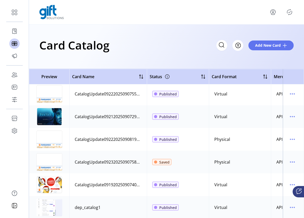
scroll to position [370, 0]
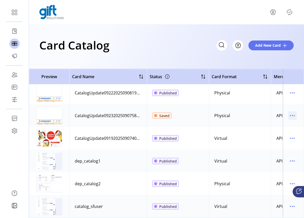
click at [290, 112] on icon "menu" at bounding box center [292, 116] width 8 height 8
click at [288, 13] on icon "Publisher Panel" at bounding box center [289, 12] width 8 height 8
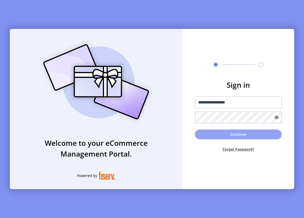
click at [228, 137] on button "Continue" at bounding box center [238, 135] width 87 height 10
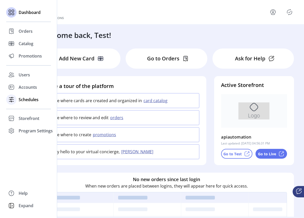
click at [22, 101] on span "Schedules" at bounding box center [29, 100] width 20 height 6
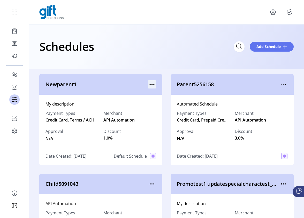
click at [151, 84] on icon "menu" at bounding box center [152, 84] width 8 height 8
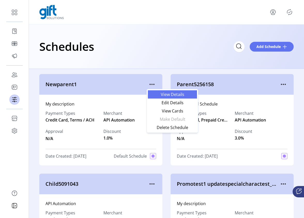
click at [172, 95] on span "View Details" at bounding box center [172, 94] width 43 height 4
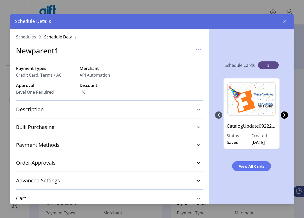
click at [284, 22] on icon "button" at bounding box center [284, 21] width 3 height 3
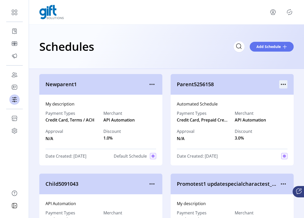
drag, startPoint x: 280, startPoint y: 85, endPoint x: 281, endPoint y: 88, distance: 2.9
click at [280, 85] on icon "menu" at bounding box center [283, 84] width 8 height 8
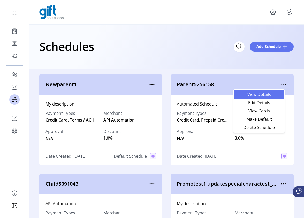
click at [260, 96] on span "View Details" at bounding box center [258, 94] width 43 height 4
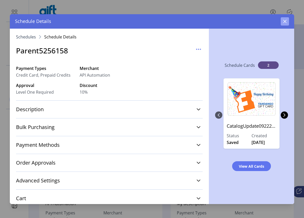
click at [280, 21] on button "button" at bounding box center [284, 21] width 8 height 8
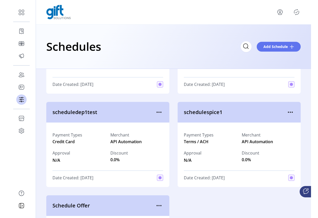
scroll to position [2799, 0]
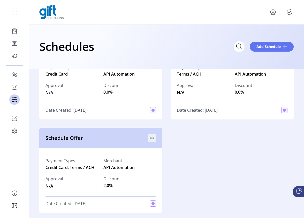
click at [149, 139] on icon "menu" at bounding box center [152, 138] width 8 height 8
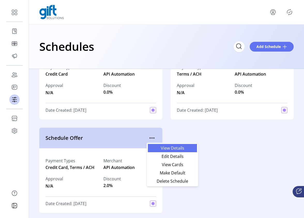
click at [178, 151] on link "View Details" at bounding box center [172, 148] width 49 height 8
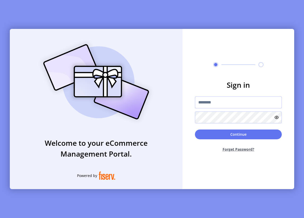
type input "**********"
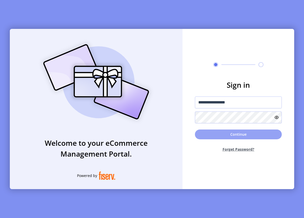
click at [226, 133] on button "Continue" at bounding box center [238, 135] width 87 height 10
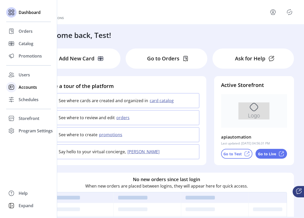
click at [20, 92] on div "Accounts" at bounding box center [28, 87] width 45 height 12
click at [22, 89] on span "Accounts" at bounding box center [28, 87] width 18 height 6
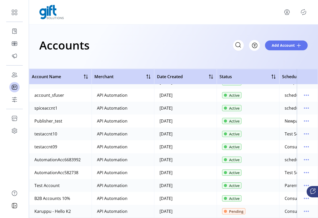
scroll to position [283, 0]
click at [285, 12] on icon "menu" at bounding box center [286, 12] width 8 height 8
click at [215, 35] on div "Accounts Filter Add Account" at bounding box center [173, 47] width 289 height 44
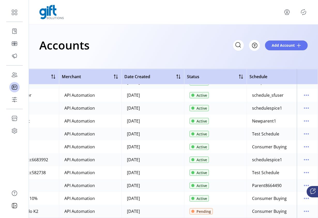
scroll to position [283, 47]
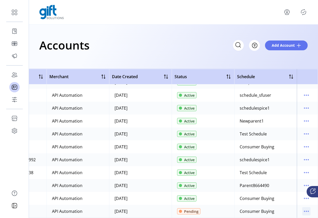
click at [303, 207] on icon "menu" at bounding box center [306, 211] width 8 height 8
click at [283, 164] on span "Review" at bounding box center [281, 165] width 43 height 4
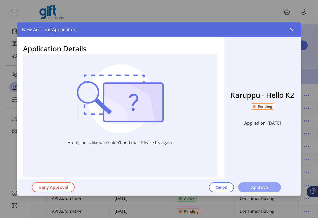
click at [260, 188] on span "Approve" at bounding box center [258, 187] width 29 height 6
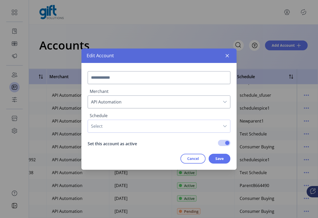
type input "**********"
click at [221, 159] on span "Save" at bounding box center [219, 158] width 8 height 5
